Goal: Task Accomplishment & Management: Manage account settings

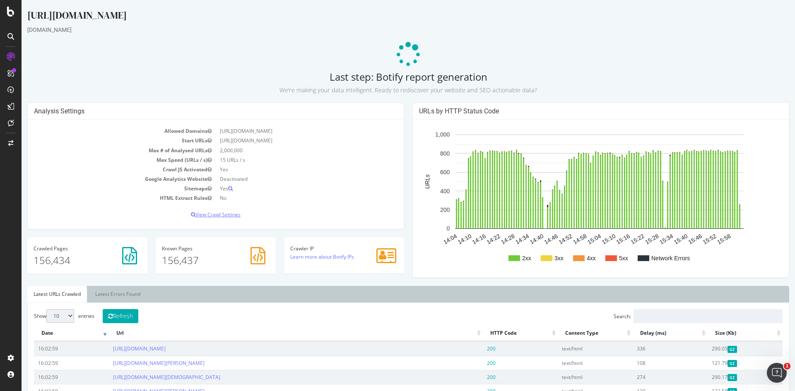
click at [227, 217] on p "View Crawl Settings" at bounding box center [216, 214] width 364 height 7
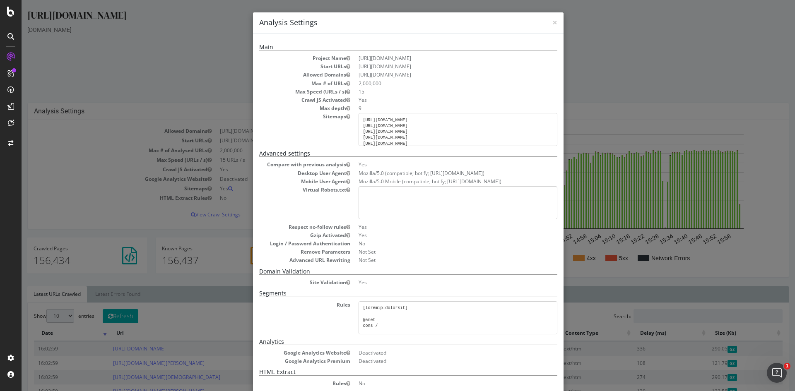
scroll to position [79, 0]
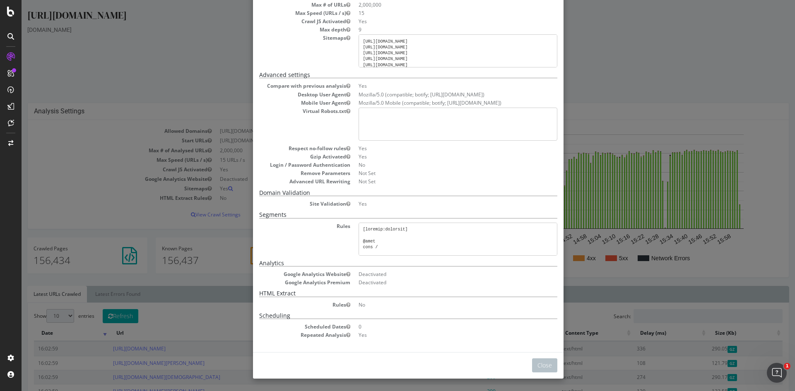
drag, startPoint x: 258, startPoint y: 19, endPoint x: 474, endPoint y: 334, distance: 381.5
click at [474, 334] on div "× Close Analysis Settings Main Project Name [URL][DOMAIN_NAME] Start URLs [URL]…" at bounding box center [408, 156] width 311 height 445
copy div "Analysis Settings Main Project Name [URL][DOMAIN_NAME] Start URLs [URL][DOMAIN_…"
drag, startPoint x: 624, startPoint y: 125, endPoint x: 610, endPoint y: 125, distance: 13.7
click at [624, 125] on div "× Close Analysis Settings Main Project Name [URL][DOMAIN_NAME] Start URLs [URL]…" at bounding box center [409, 195] width 774 height 391
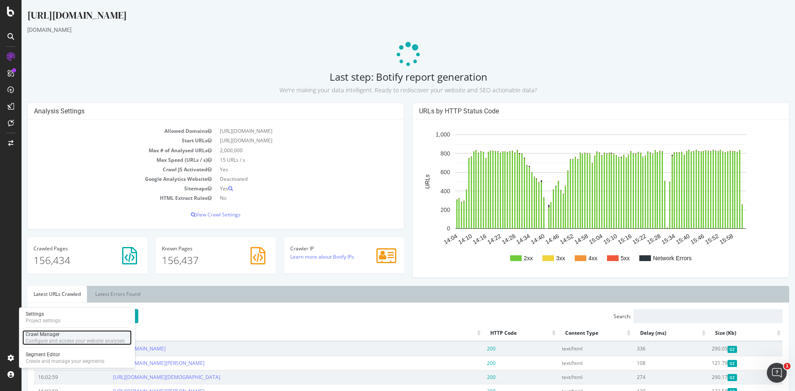
click at [55, 337] on div "Crawl Manager" at bounding box center [75, 334] width 99 height 7
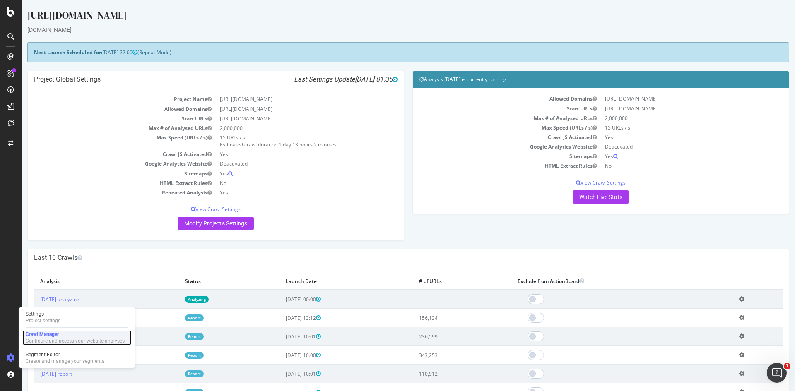
click at [66, 333] on div "Crawl Manager" at bounding box center [75, 334] width 99 height 7
click at [60, 334] on div "Crawl Manager" at bounding box center [75, 334] width 99 height 7
click at [72, 313] on div "Settings Project settings" at bounding box center [76, 317] width 109 height 15
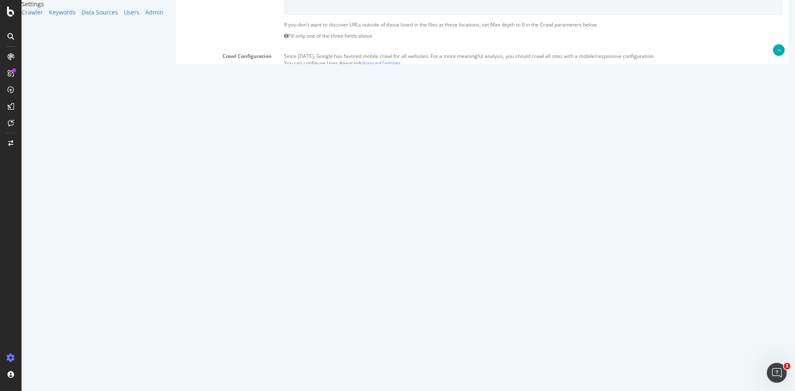
scroll to position [248, 0]
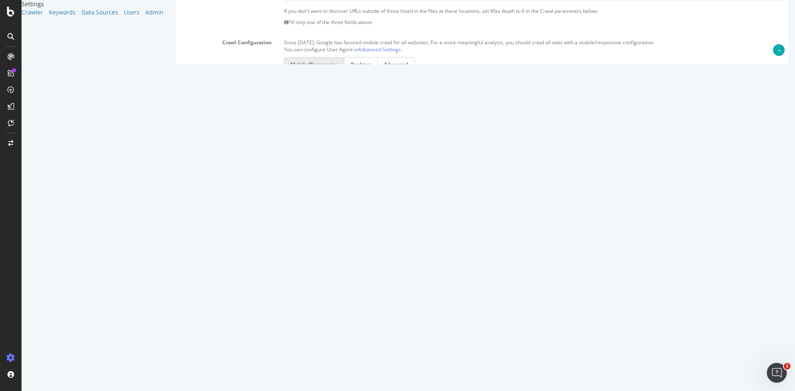
drag, startPoint x: 332, startPoint y: 302, endPoint x: 256, endPoint y: 297, distance: 75.6
click at [256, 297] on div "[PERSON_NAME] 9" at bounding box center [482, 299] width 613 height 14
click at [767, 265] on div "Max # of Analysed URLs 2000000" at bounding box center [482, 259] width 613 height 14
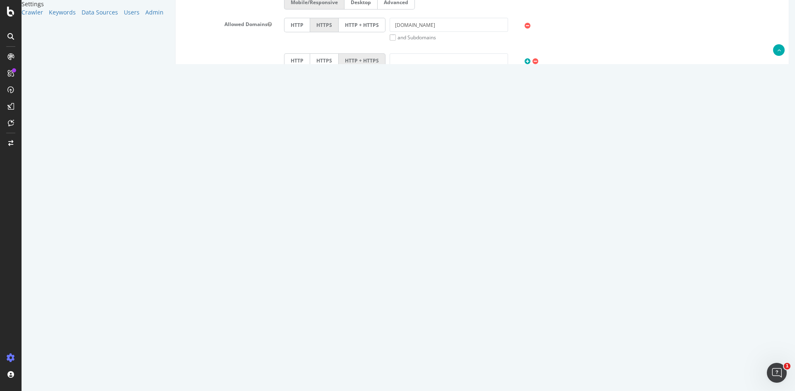
scroll to position [311, 0]
click at [460, 360] on button "Save" at bounding box center [450, 364] width 20 height 12
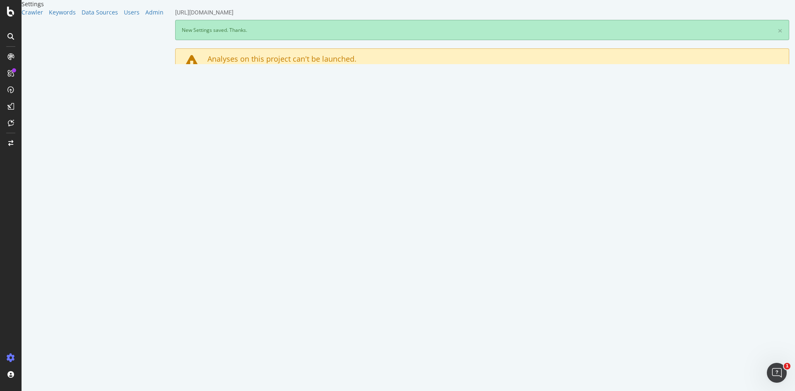
scroll to position [0, 0]
click at [248, 104] on link "Advanced Settings" at bounding box center [240, 101] width 64 height 23
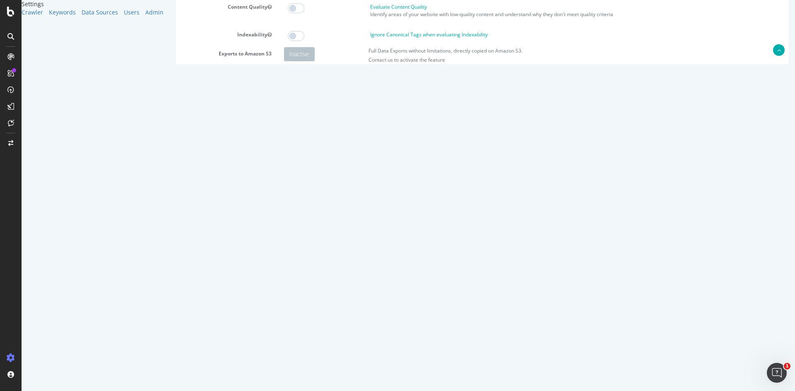
scroll to position [2, 0]
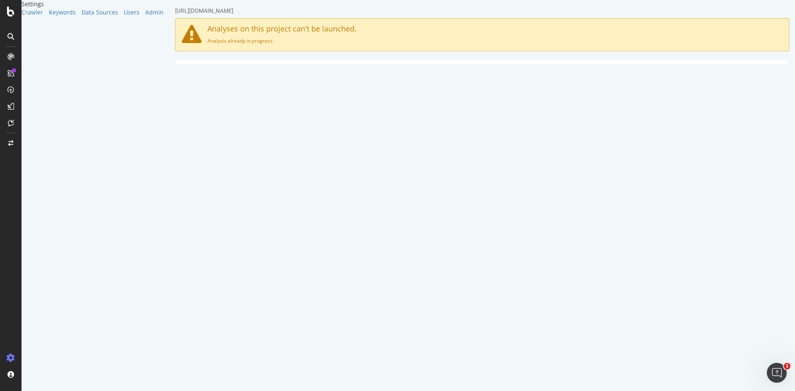
click at [350, 75] on link "HTML Extract" at bounding box center [364, 71] width 49 height 23
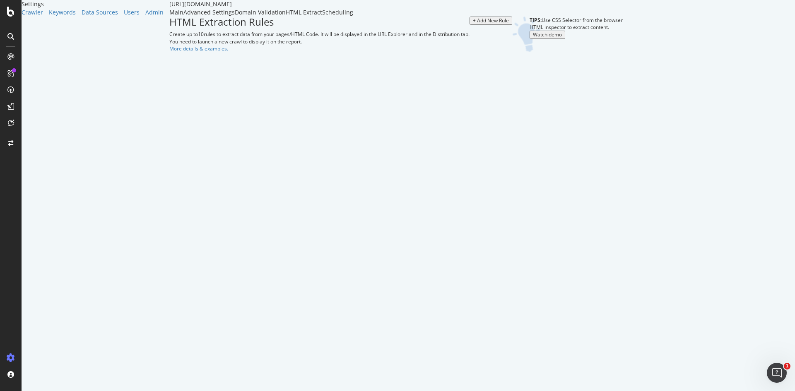
click at [241, 17] on div "Domain Validation" at bounding box center [260, 12] width 51 height 8
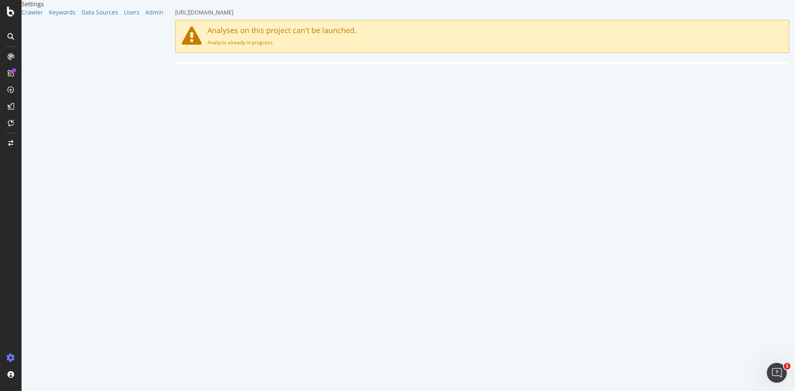
scroll to position [374, 0]
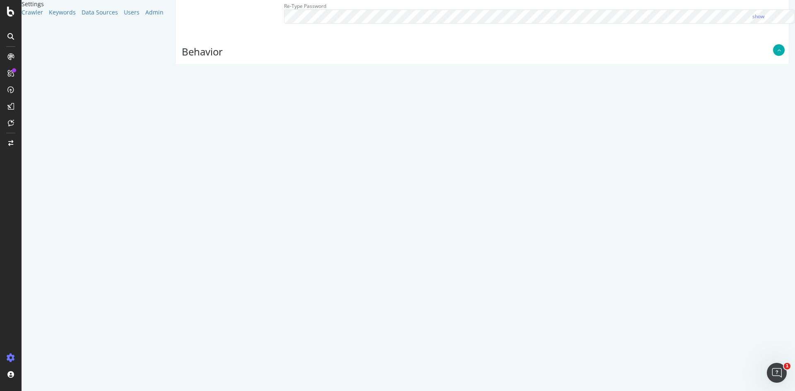
click at [483, 256] on input "text" at bounding box center [491, 253] width 161 height 14
click at [235, 275] on section "Virtual Robots.txt Follow rules Respect no-follow rules Follow canonicals Follo…" at bounding box center [482, 204] width 601 height 273
click at [384, 246] on select "From Querystring From Semicolon" at bounding box center [343, 253] width 118 height 14
click at [388, 225] on div "Field Name : Value" at bounding box center [533, 211] width 511 height 36
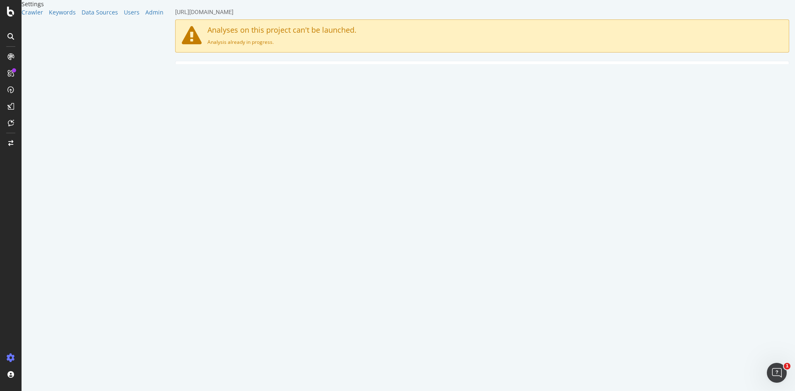
scroll to position [0, 0]
click at [193, 68] on link "Main" at bounding box center [193, 73] width 27 height 23
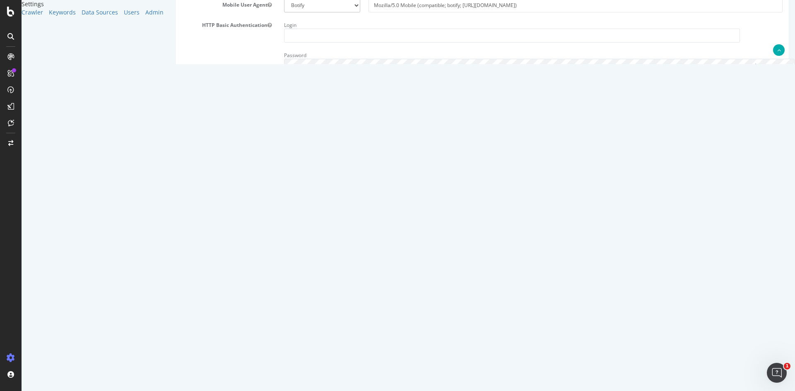
scroll to position [374, 0]
click at [345, 92] on textarea at bounding box center [533, 106] width 499 height 77
paste textarea "User-agent: * Disallow: /assets/Icon/ Disallow: /api/v2/help_center/ # Allow al…"
type textarea "User-agent: * Disallow: /assets/Icon/ Disallow: /api/v2/help_center/ # Allow al…"
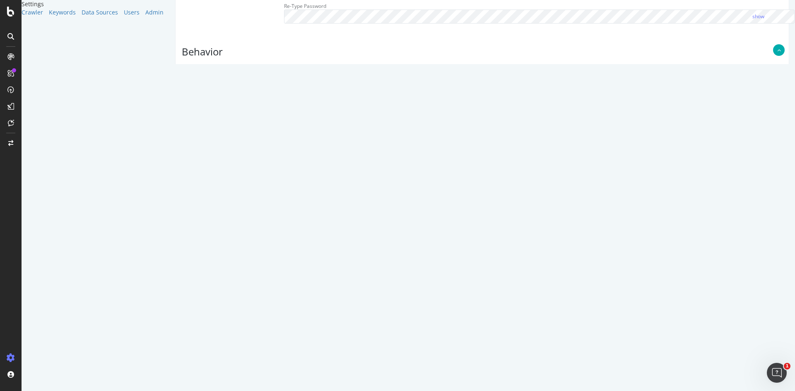
click at [460, 366] on button "Save" at bounding box center [450, 364] width 20 height 12
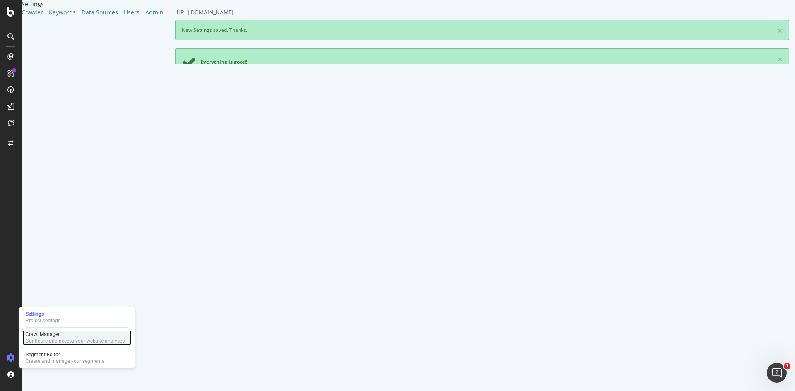
click at [43, 340] on div "Configure and access your website analyses" at bounding box center [75, 341] width 99 height 7
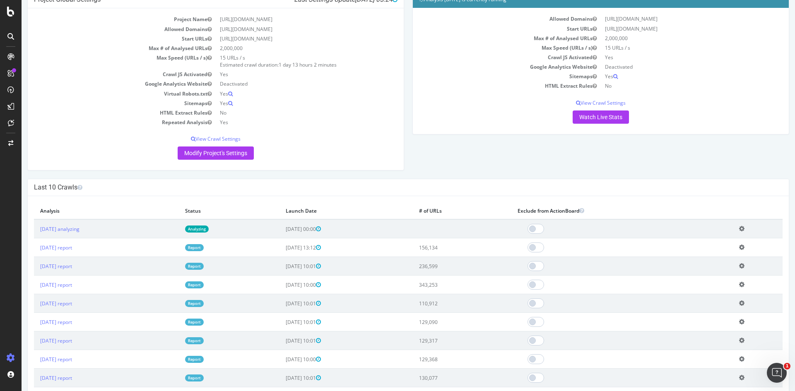
scroll to position [207, 0]
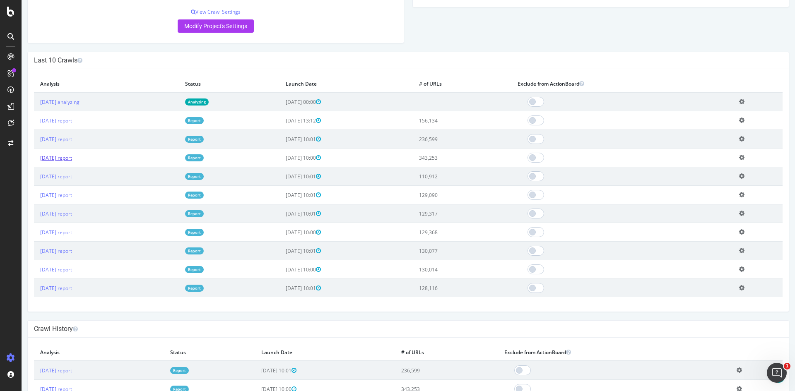
click at [72, 157] on link "[DATE] report" at bounding box center [56, 157] width 32 height 7
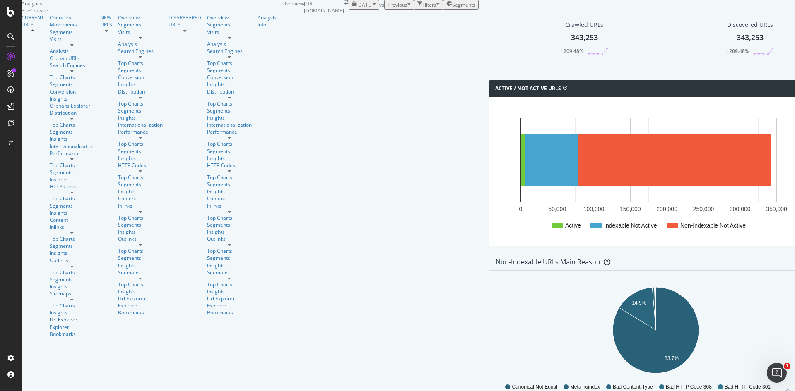
click at [50, 316] on div "Url Explorer" at bounding box center [72, 319] width 45 height 7
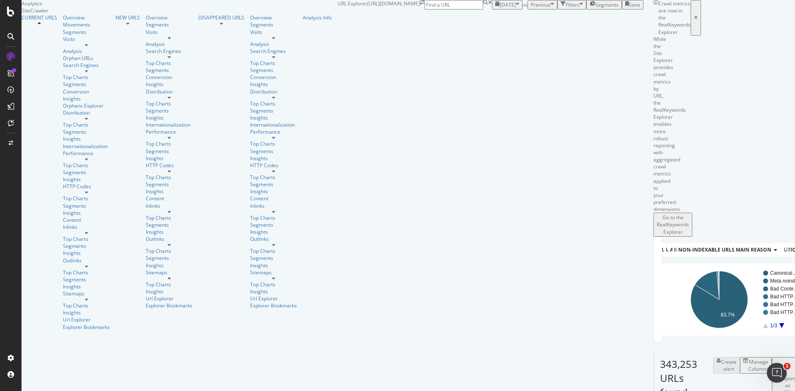
scroll to position [207, 0]
